Goal: Find specific page/section: Find specific page/section

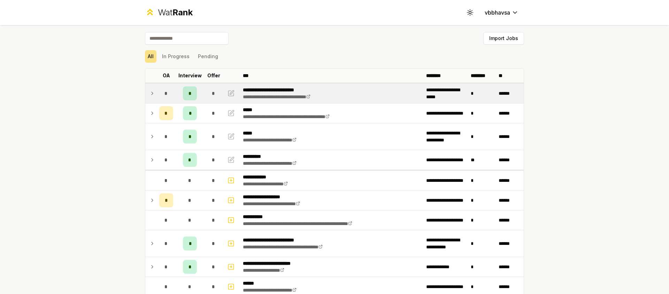
click at [151, 92] on icon at bounding box center [152, 93] width 6 height 8
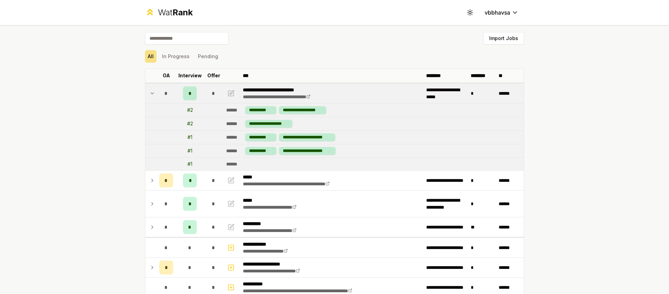
click at [151, 92] on icon at bounding box center [152, 93] width 6 height 8
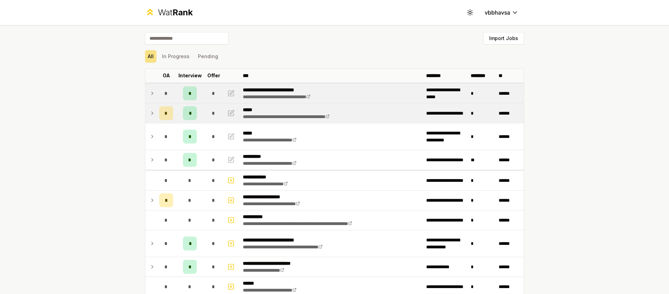
click at [150, 111] on icon at bounding box center [152, 113] width 6 height 8
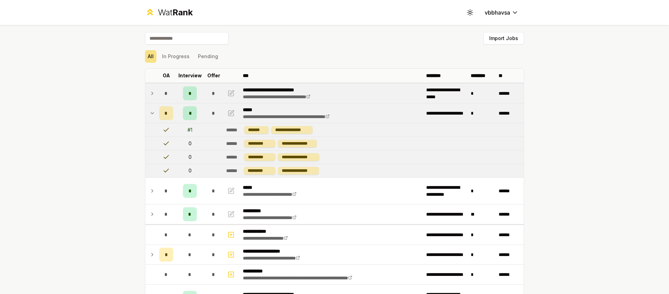
click at [150, 111] on icon at bounding box center [152, 113] width 6 height 8
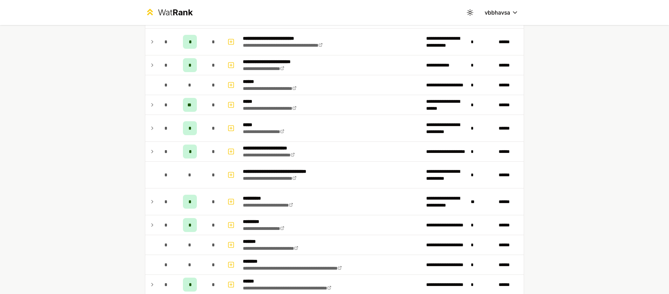
scroll to position [209, 0]
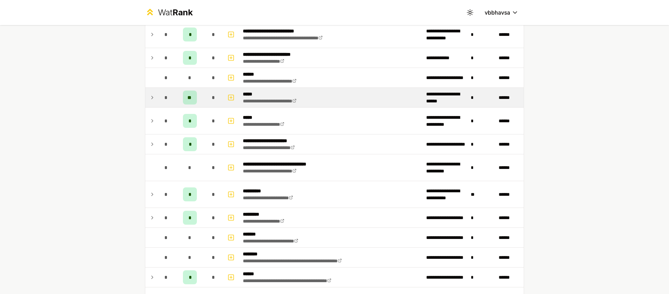
click at [149, 97] on icon at bounding box center [152, 97] width 6 height 8
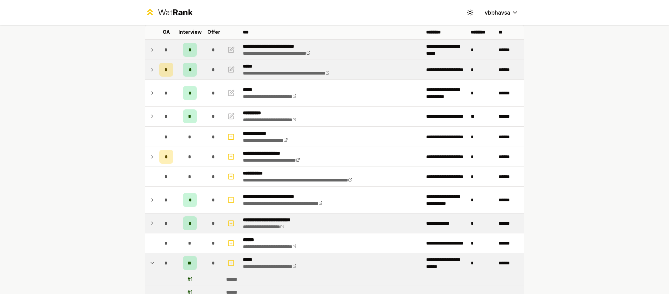
scroll to position [178, 0]
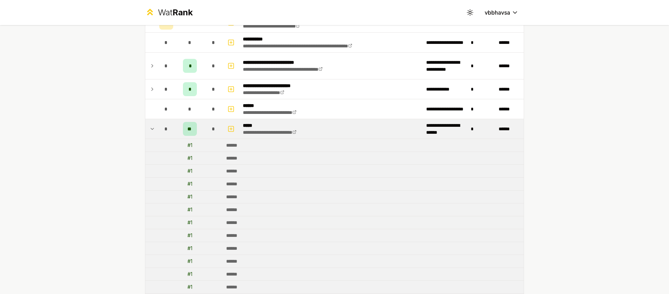
click at [149, 132] on icon at bounding box center [152, 129] width 6 height 8
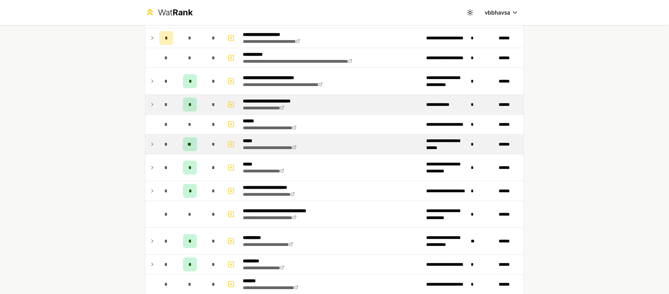
scroll to position [2, 0]
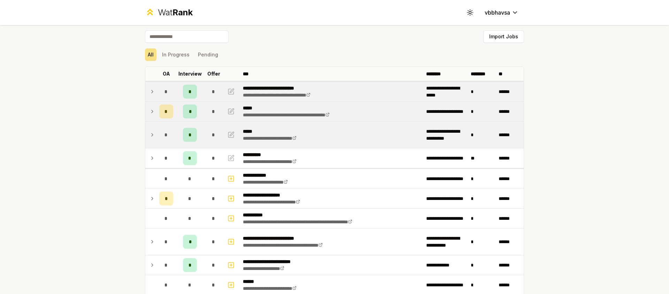
click at [153, 133] on td at bounding box center [150, 135] width 11 height 26
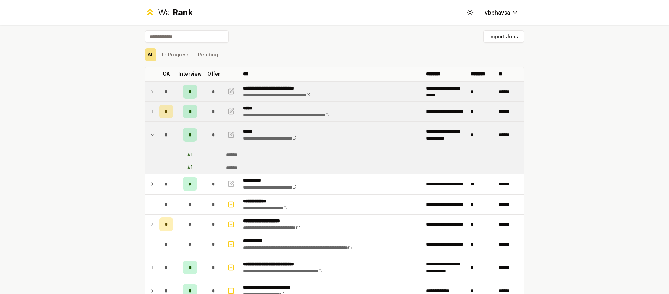
click at [153, 133] on td at bounding box center [150, 135] width 11 height 26
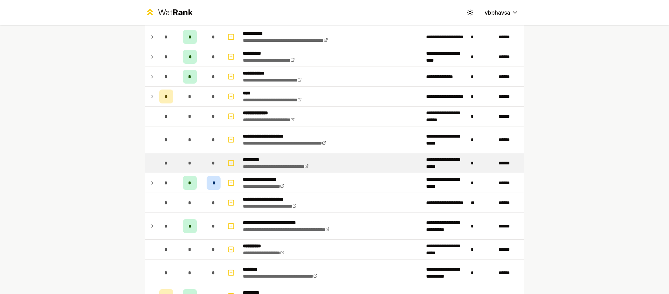
scroll to position [596, 0]
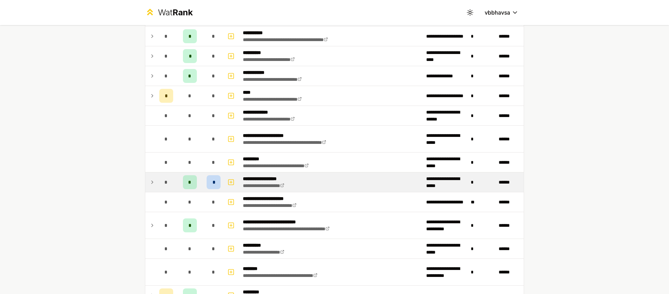
click at [152, 175] on td at bounding box center [150, 182] width 11 height 20
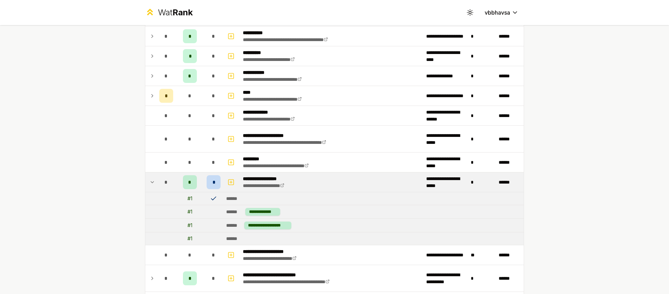
click at [211, 199] on icon at bounding box center [213, 198] width 5 height 3
click at [213, 182] on span "*" at bounding box center [214, 182] width 2 height 7
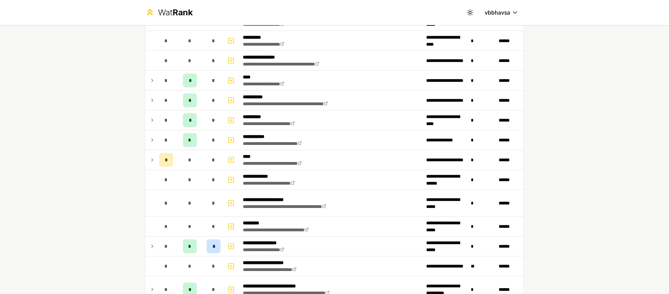
scroll to position [597, 0]
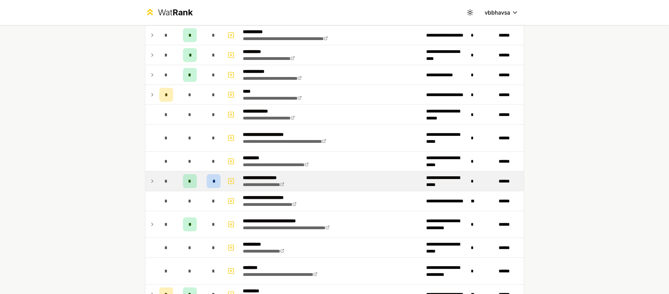
click at [152, 182] on icon at bounding box center [152, 181] width 6 height 8
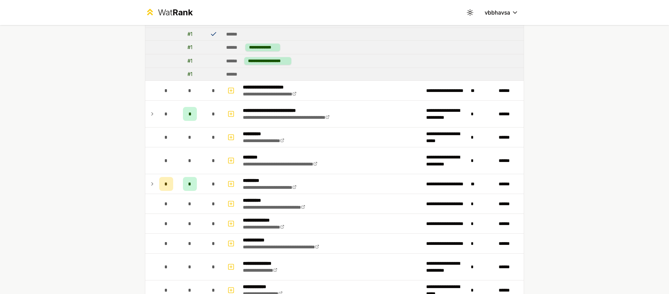
scroll to position [830, 0]
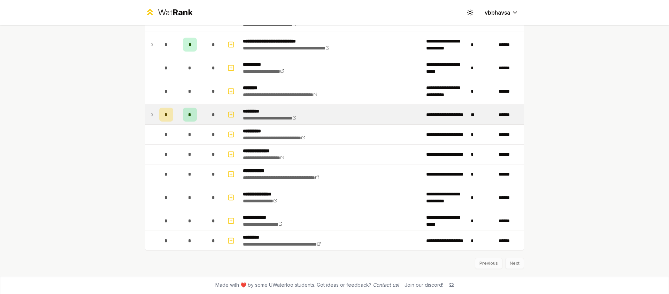
click at [156, 114] on td "*" at bounding box center [166, 115] width 20 height 20
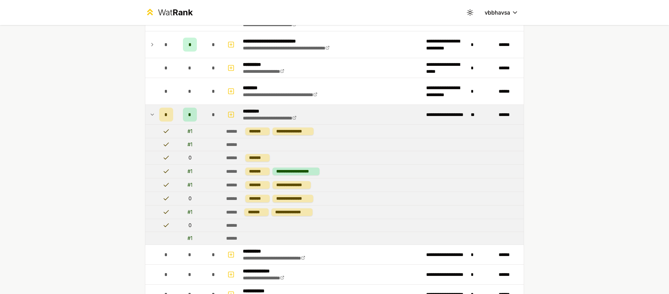
click at [156, 114] on td "*" at bounding box center [166, 115] width 20 height 20
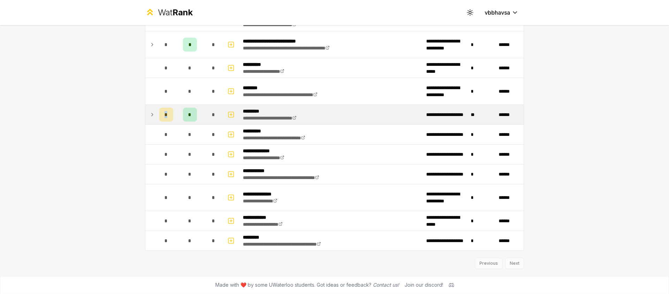
click at [156, 114] on td "*" at bounding box center [166, 115] width 20 height 20
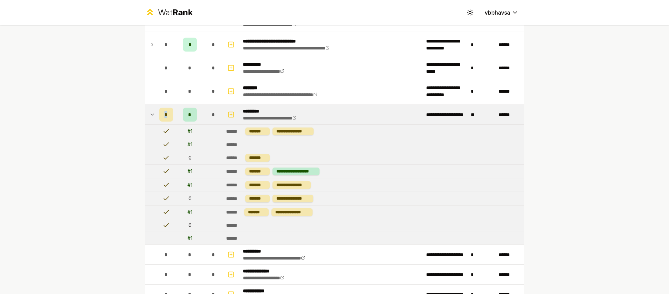
click at [156, 114] on td "*" at bounding box center [166, 115] width 20 height 20
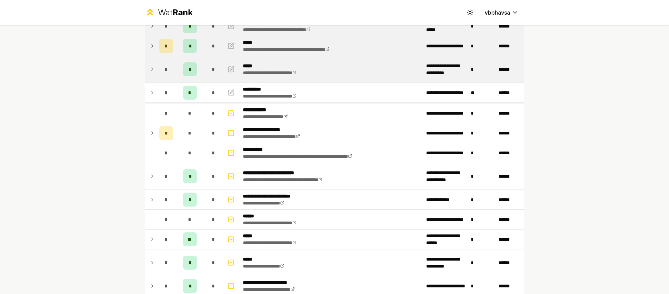
scroll to position [0, 0]
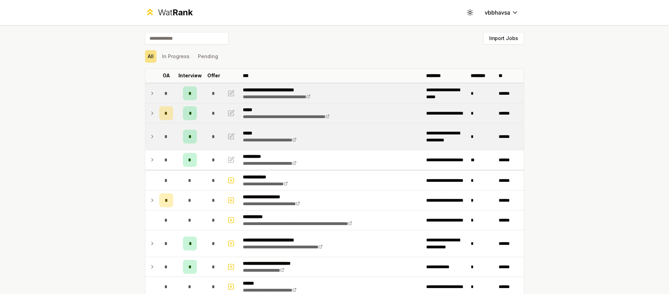
click at [156, 115] on td "*" at bounding box center [166, 113] width 20 height 20
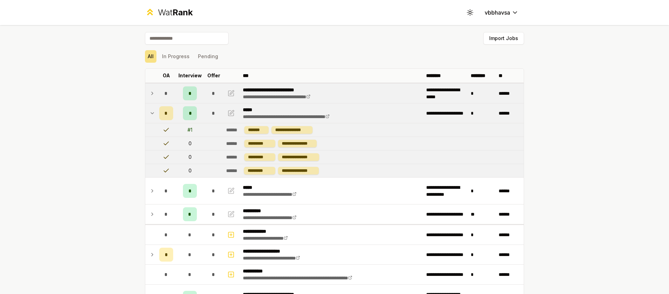
click at [153, 114] on td at bounding box center [150, 113] width 11 height 20
